Goal: Check status: Check status

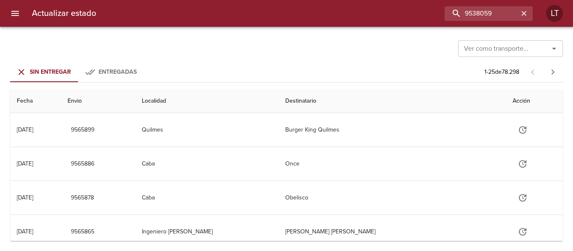
type input "9538059"
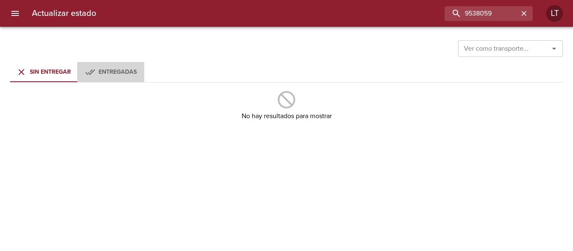
click at [102, 81] on button "Entregadas" at bounding box center [110, 72] width 67 height 20
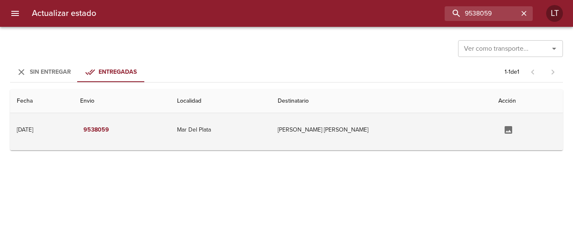
click at [380, 129] on td "[PERSON_NAME] [PERSON_NAME]" at bounding box center [381, 130] width 221 height 34
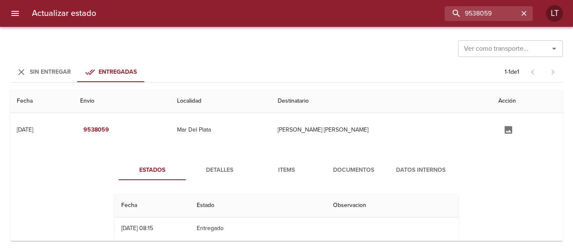
scroll to position [42, 0]
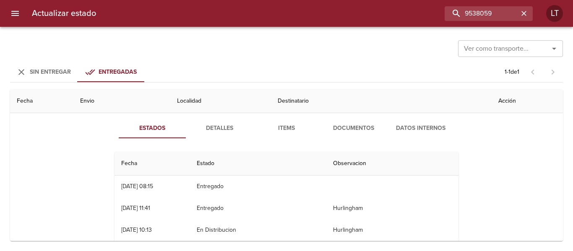
click at [224, 132] on span "Detalles" at bounding box center [219, 128] width 57 height 10
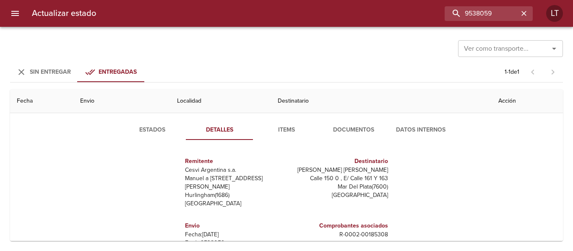
scroll to position [0, 0]
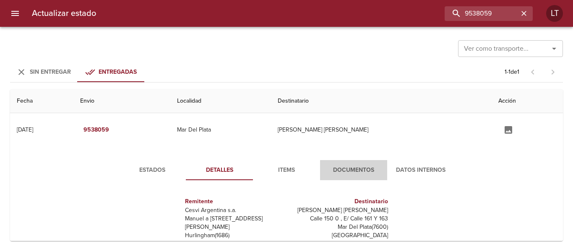
click at [360, 164] on button "Documentos" at bounding box center [353, 170] width 67 height 20
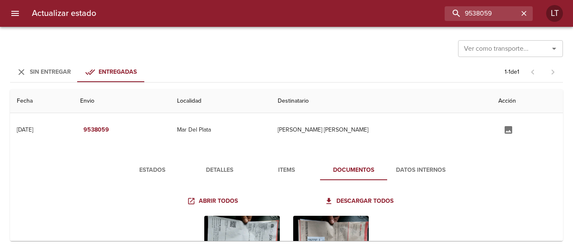
scroll to position [84, 0]
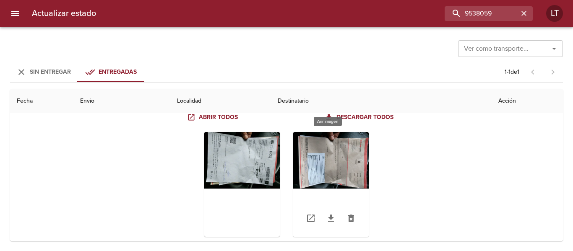
click at [321, 151] on div "Tabla de envíos del cliente" at bounding box center [331, 184] width 76 height 105
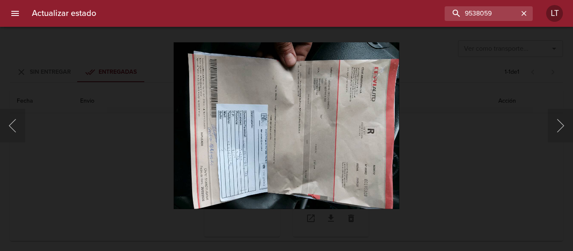
click at [321, 151] on img "Lightbox" at bounding box center [287, 125] width 226 height 167
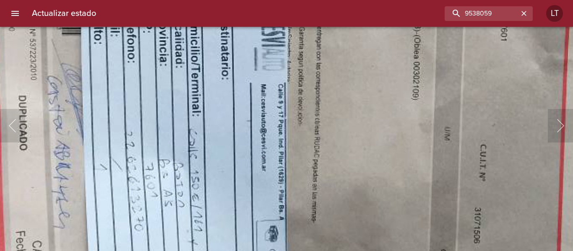
click at [369, 236] on img "Lightbox" at bounding box center [364, 69] width 910 height 676
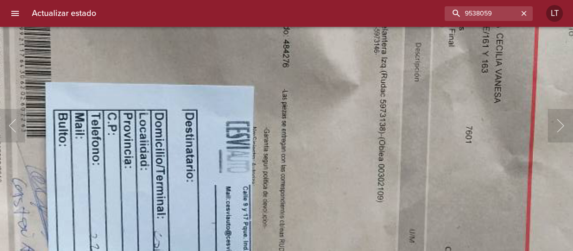
click at [380, 218] on img "Lightbox" at bounding box center [329, 171] width 910 height 676
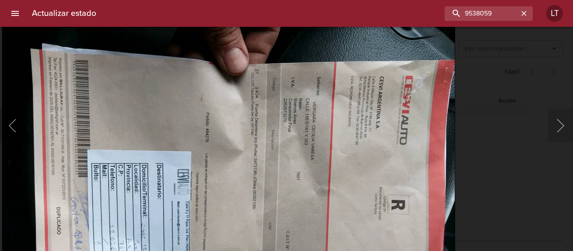
click at [307, 121] on img "Lightbox" at bounding box center [228, 194] width 453 height 336
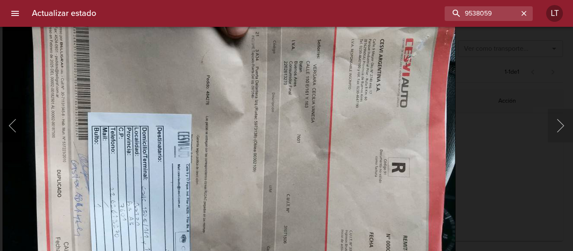
click at [317, 183] on img "Lightbox" at bounding box center [229, 156] width 453 height 336
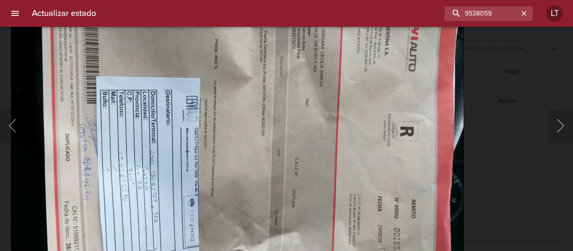
click at [321, 185] on img "Lightbox" at bounding box center [237, 120] width 453 height 336
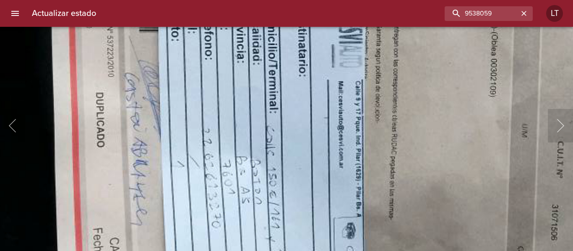
click at [183, 208] on img "Lightbox" at bounding box center [442, 66] width 910 height 676
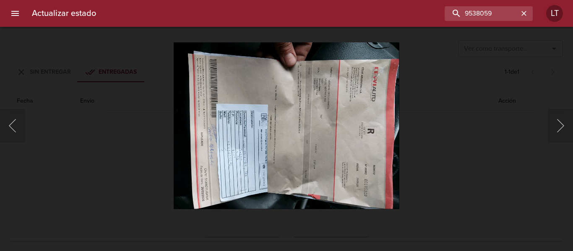
click at [463, 190] on div "Lightbox" at bounding box center [286, 125] width 573 height 251
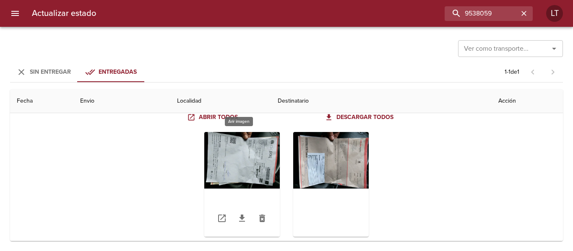
click at [251, 151] on div "Tabla de envíos del cliente" at bounding box center [242, 184] width 76 height 105
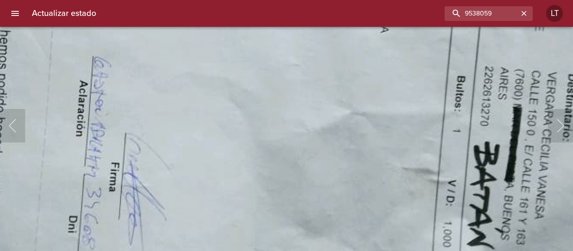
click at [152, 149] on img "Lightbox" at bounding box center [301, 41] width 910 height 676
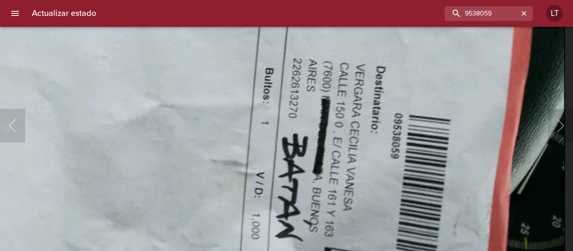
click at [262, 214] on img "Lightbox" at bounding box center [110, 33] width 910 height 676
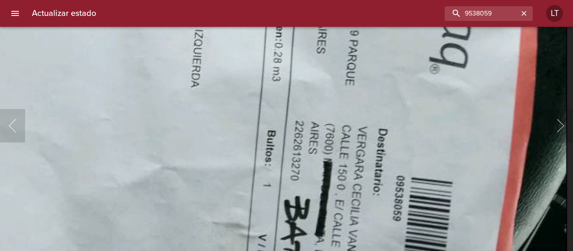
click at [272, 195] on img "Lightbox" at bounding box center [112, 96] width 910 height 676
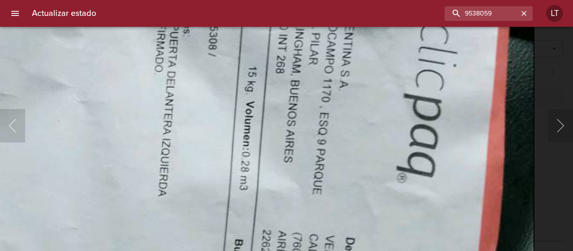
click at [265, 188] on img "Lightbox" at bounding box center [79, 205] width 910 height 676
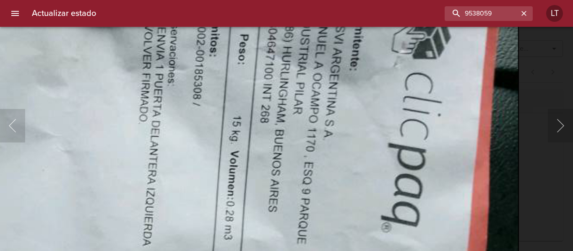
click at [284, 183] on img "Lightbox" at bounding box center [64, 255] width 910 height 676
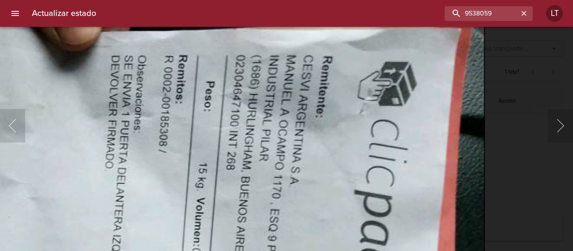
click at [511, 179] on div "Lightbox" at bounding box center [286, 125] width 573 height 251
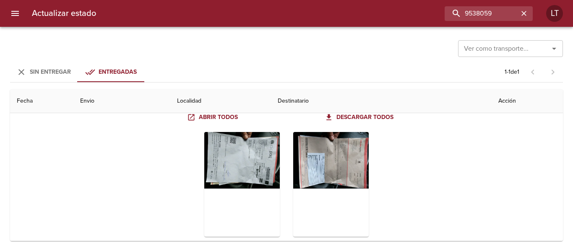
scroll to position [0, 0]
